Goal: Navigation & Orientation: Go to known website

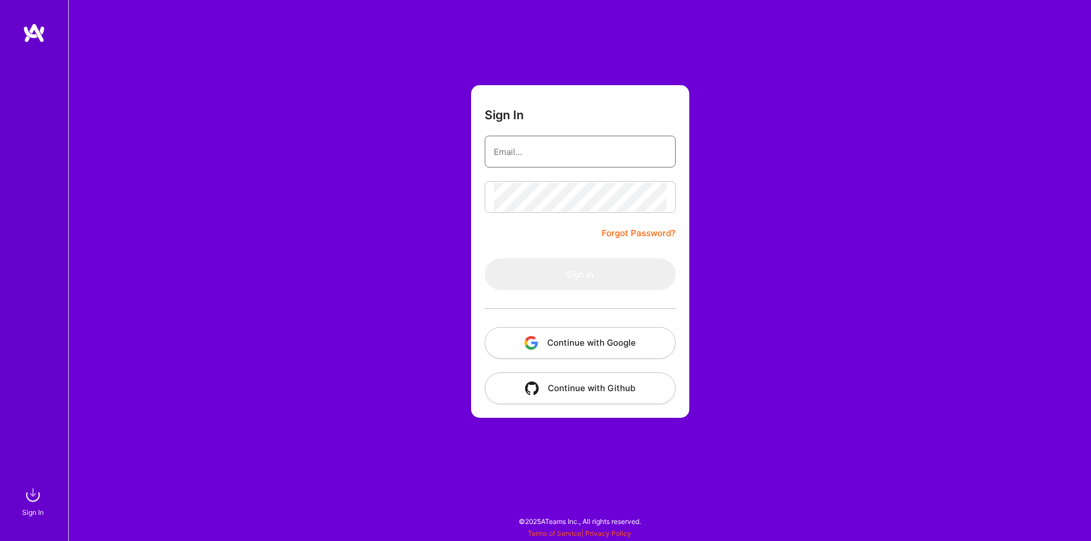
type input "[EMAIL_ADDRESS][DOMAIN_NAME]"
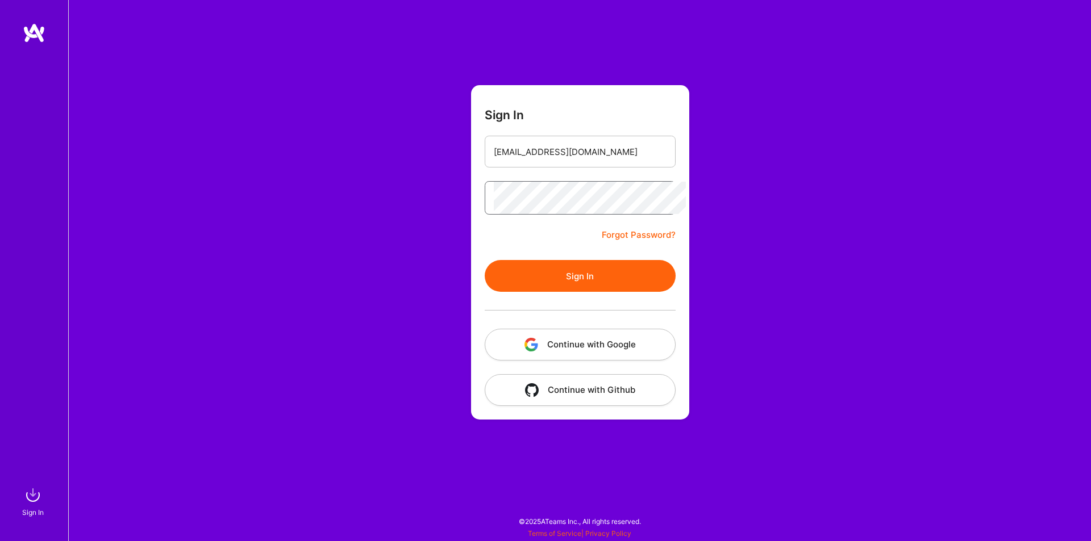
click at [485, 260] on button "Sign In" at bounding box center [580, 276] width 191 height 32
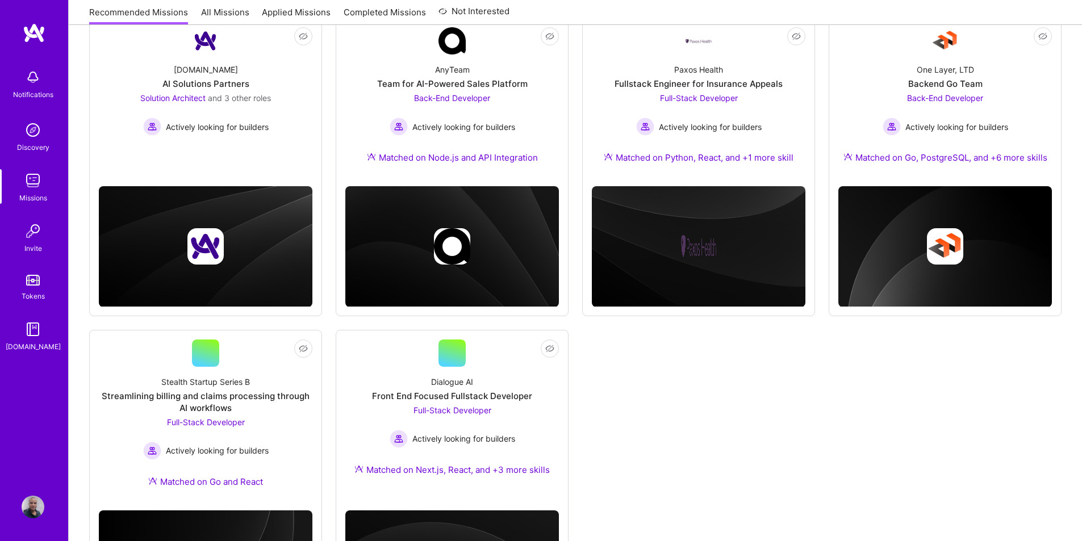
scroll to position [300, 0]
